Goal: Transaction & Acquisition: Purchase product/service

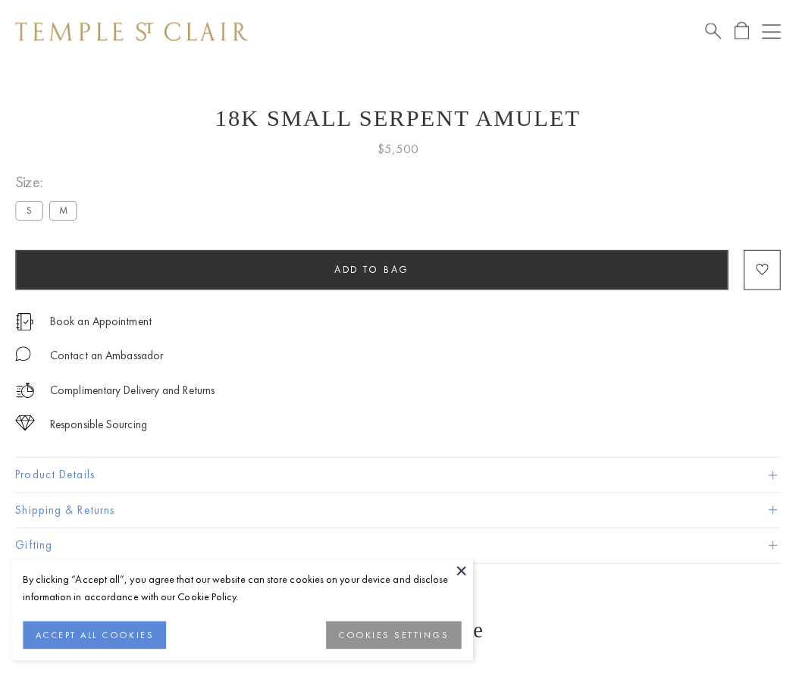
scroll to position [30, 0]
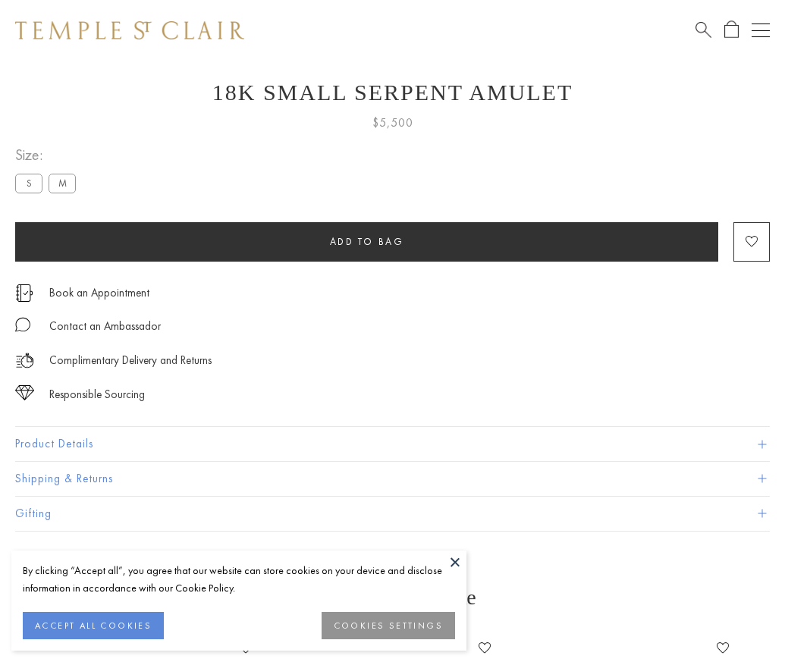
click at [366, 241] on span "Add to bag" at bounding box center [367, 241] width 74 height 13
